Goal: Navigation & Orientation: Find specific page/section

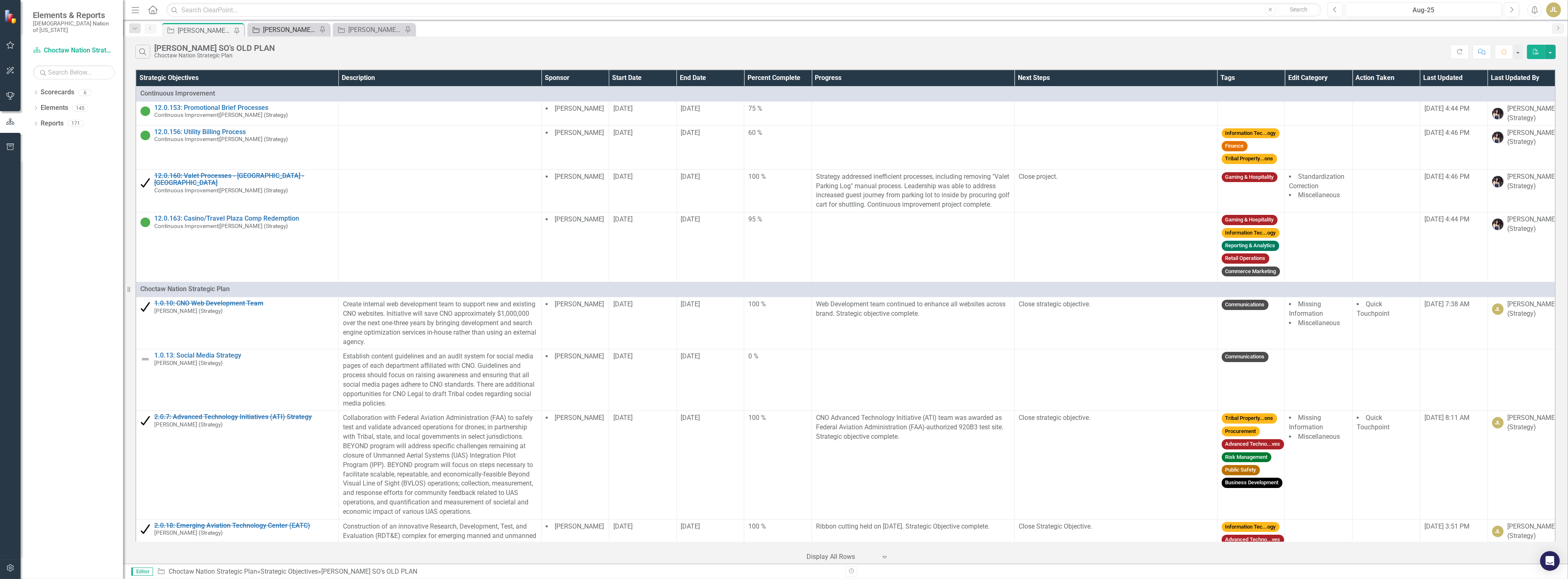
click at [285, 30] on div "[PERSON_NAME] SOs" at bounding box center [290, 29] width 54 height 10
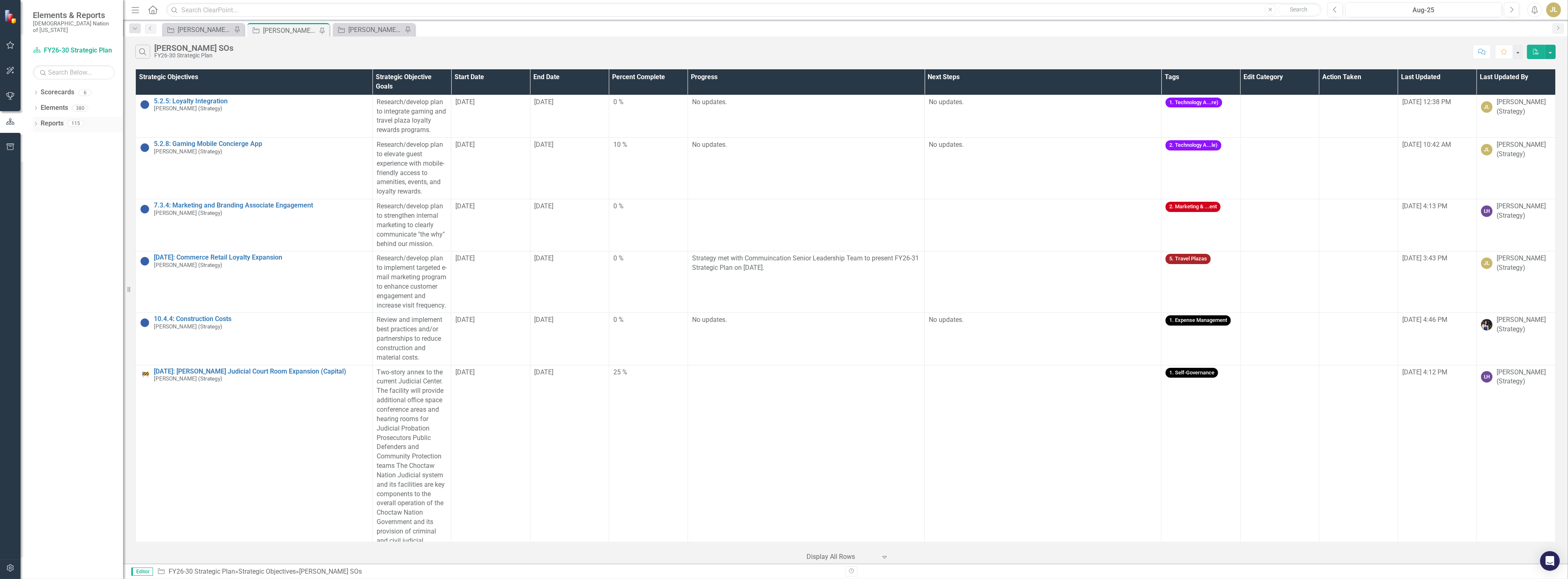
click at [43, 119] on link "Reports" at bounding box center [52, 123] width 23 height 10
click at [35, 122] on icon "Dropdown" at bounding box center [35, 124] width 5 height 4
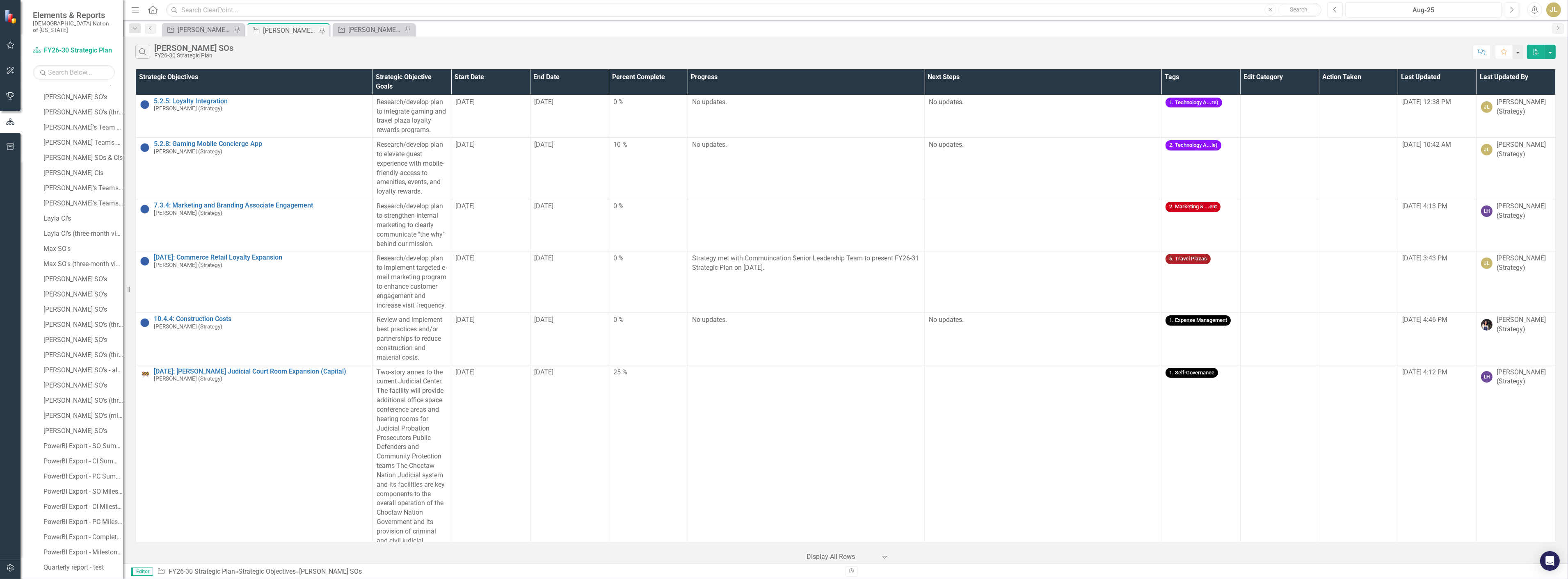
scroll to position [637, 0]
click at [66, 255] on div "[PERSON_NAME] SO's" at bounding box center [83, 259] width 80 height 7
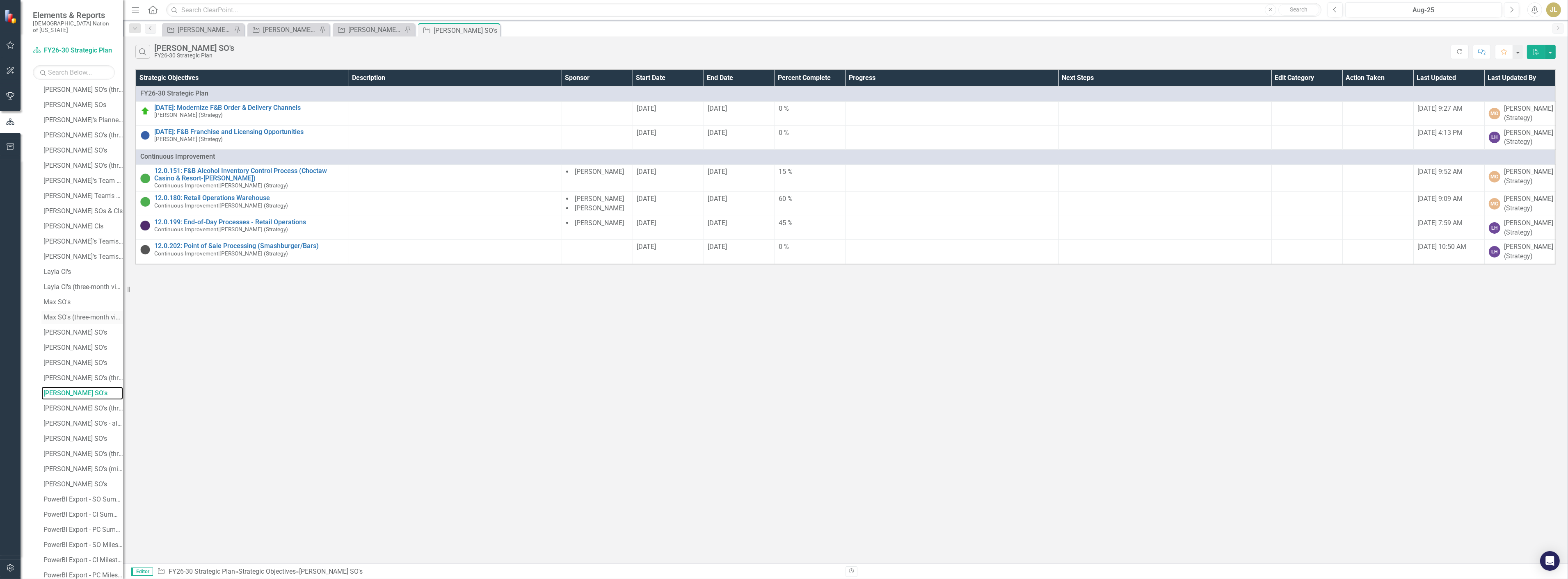
scroll to position [362, 0]
click at [80, 379] on link "[PERSON_NAME]'s Team's SOs FY26-Y31" at bounding box center [82, 382] width 82 height 13
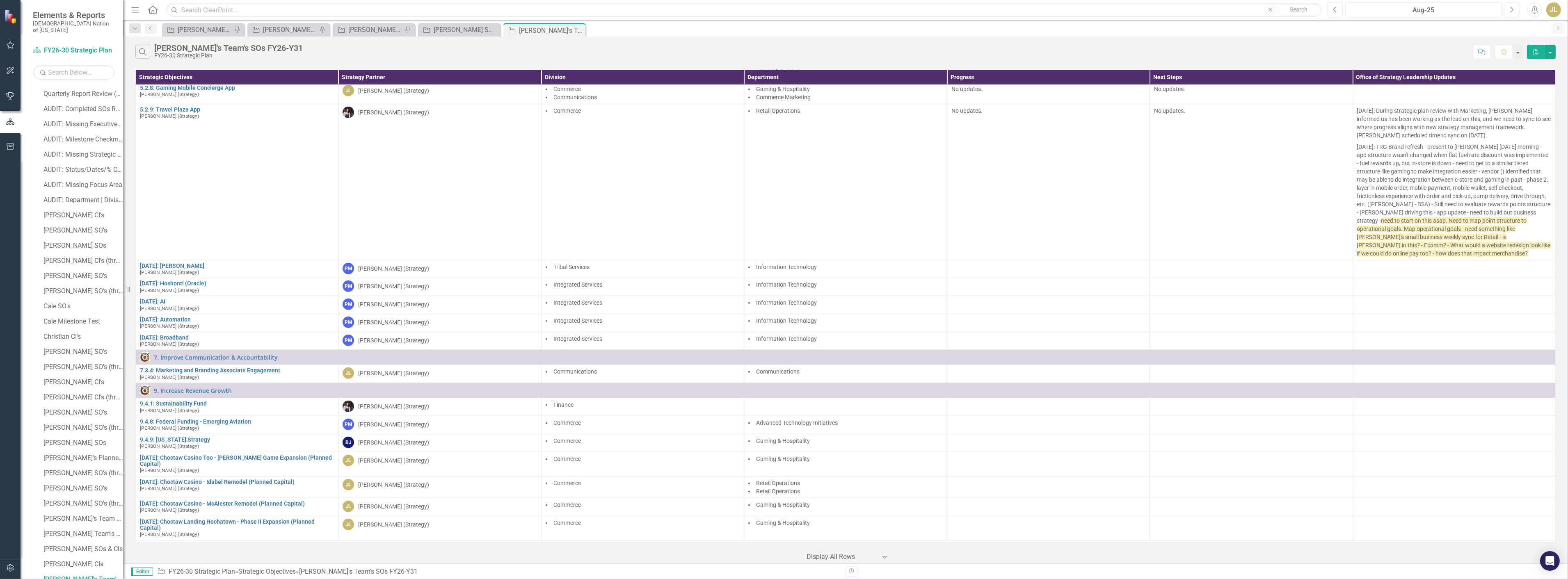
scroll to position [964, 0]
